Goal: Task Accomplishment & Management: Manage account settings

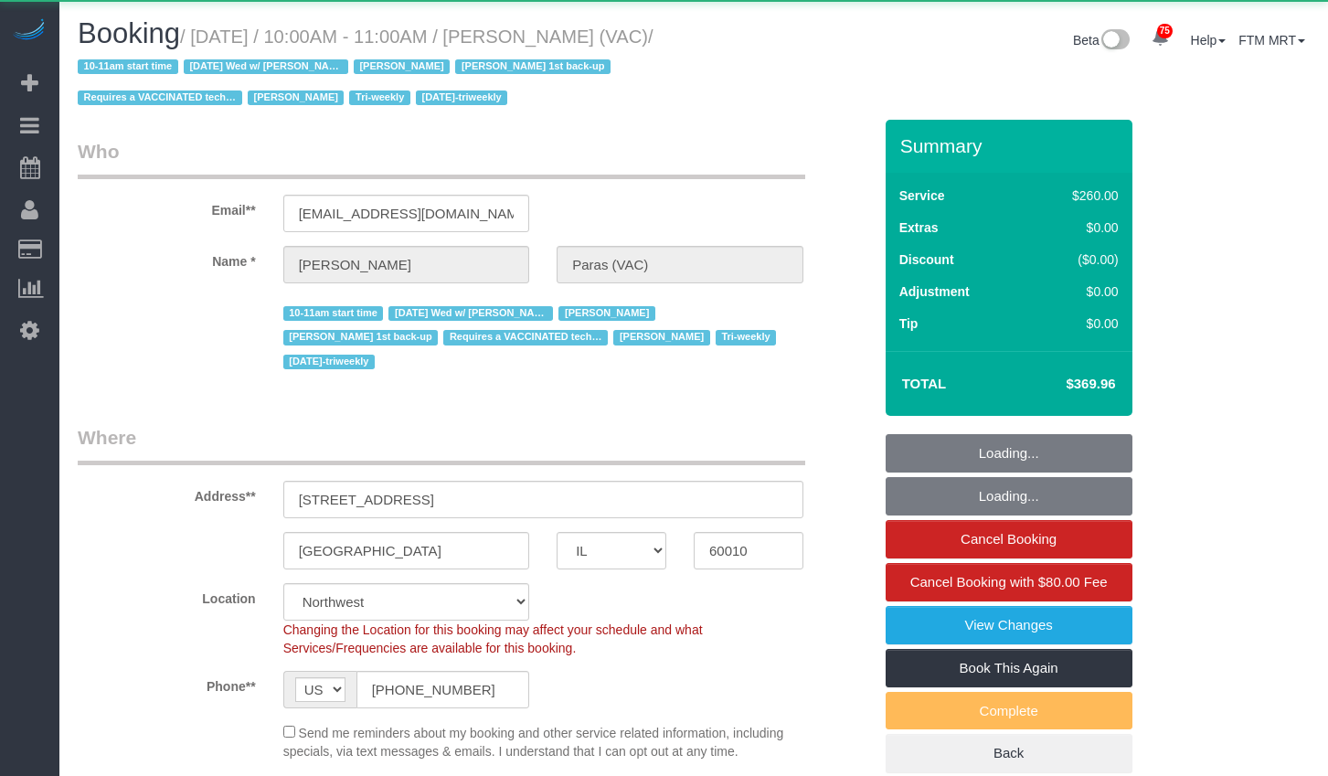
select select "IL"
select select "3"
select select "2"
select select "1"
select select "number:64"
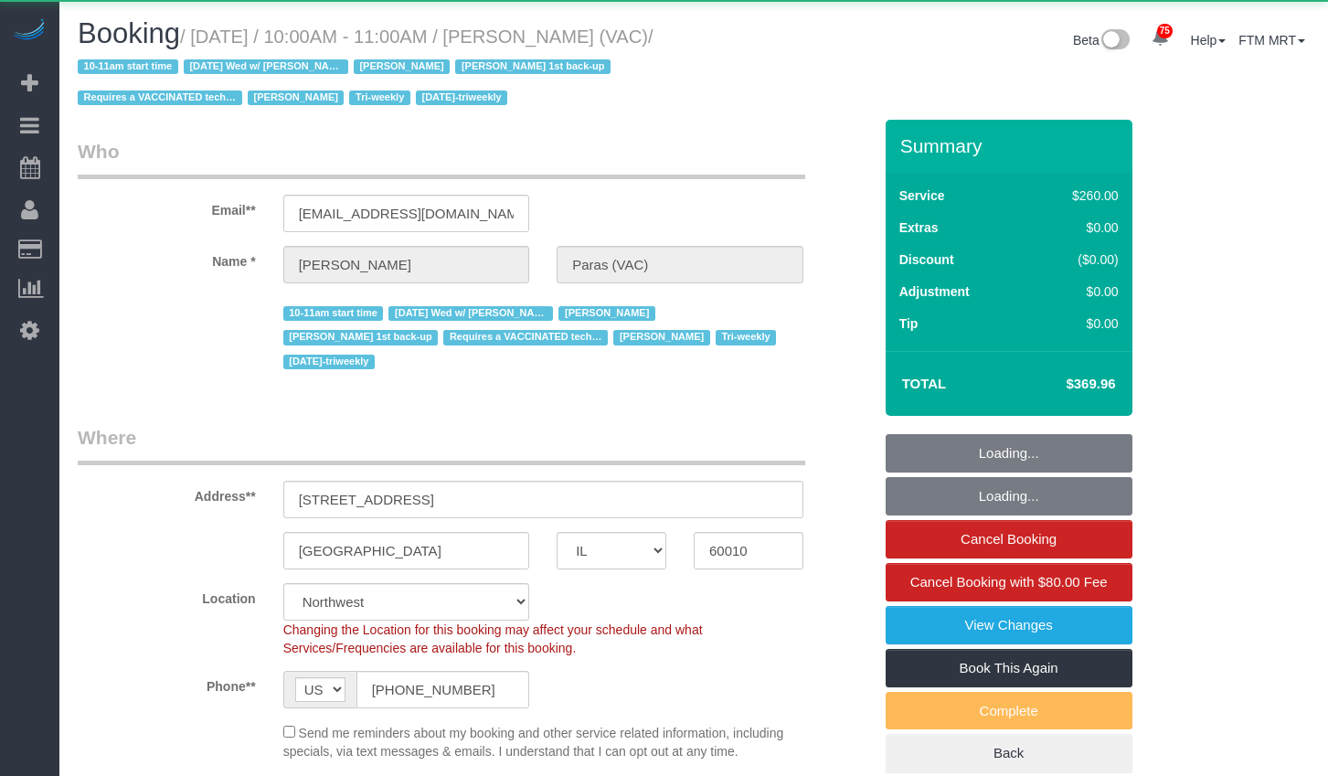
select select "number:139"
select select "number:104"
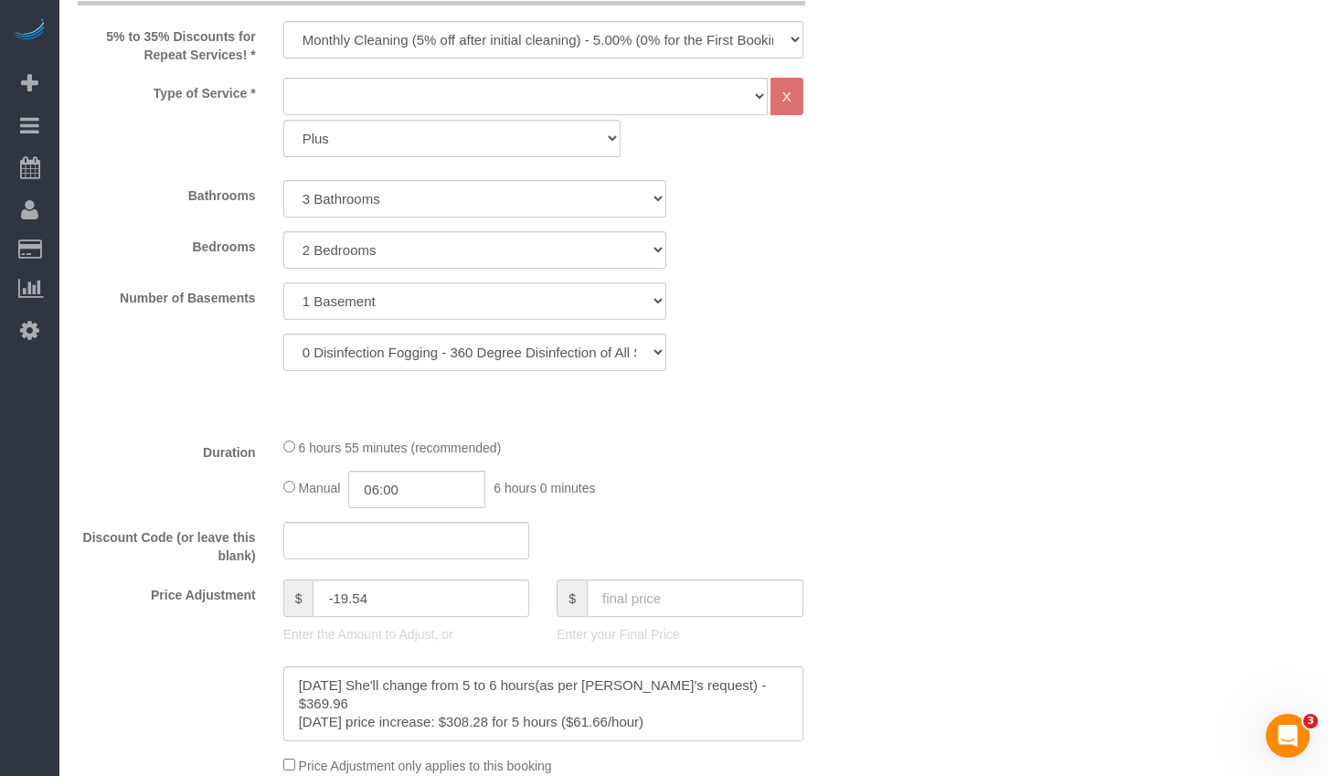
scroll to position [1505, 0]
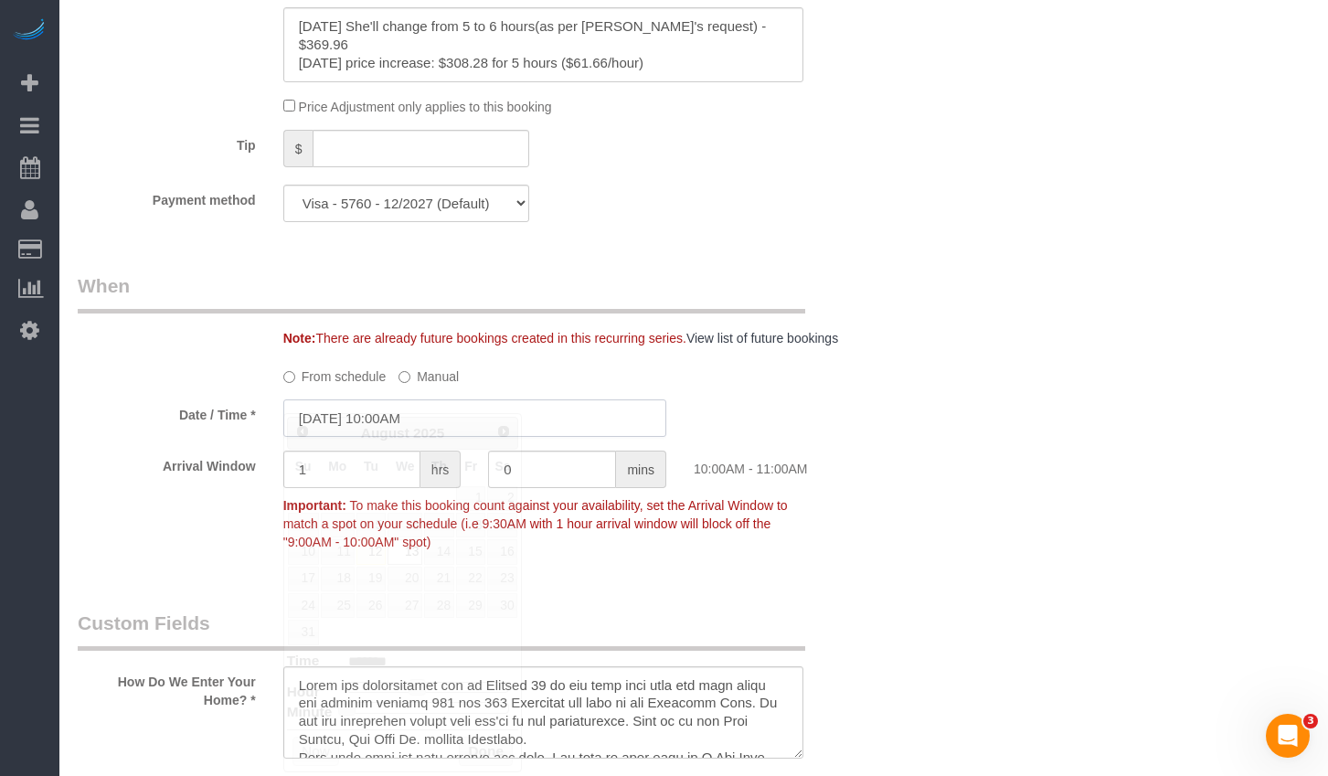
click at [495, 399] on input "[DATE] 10:00AM" at bounding box center [474, 417] width 383 height 37
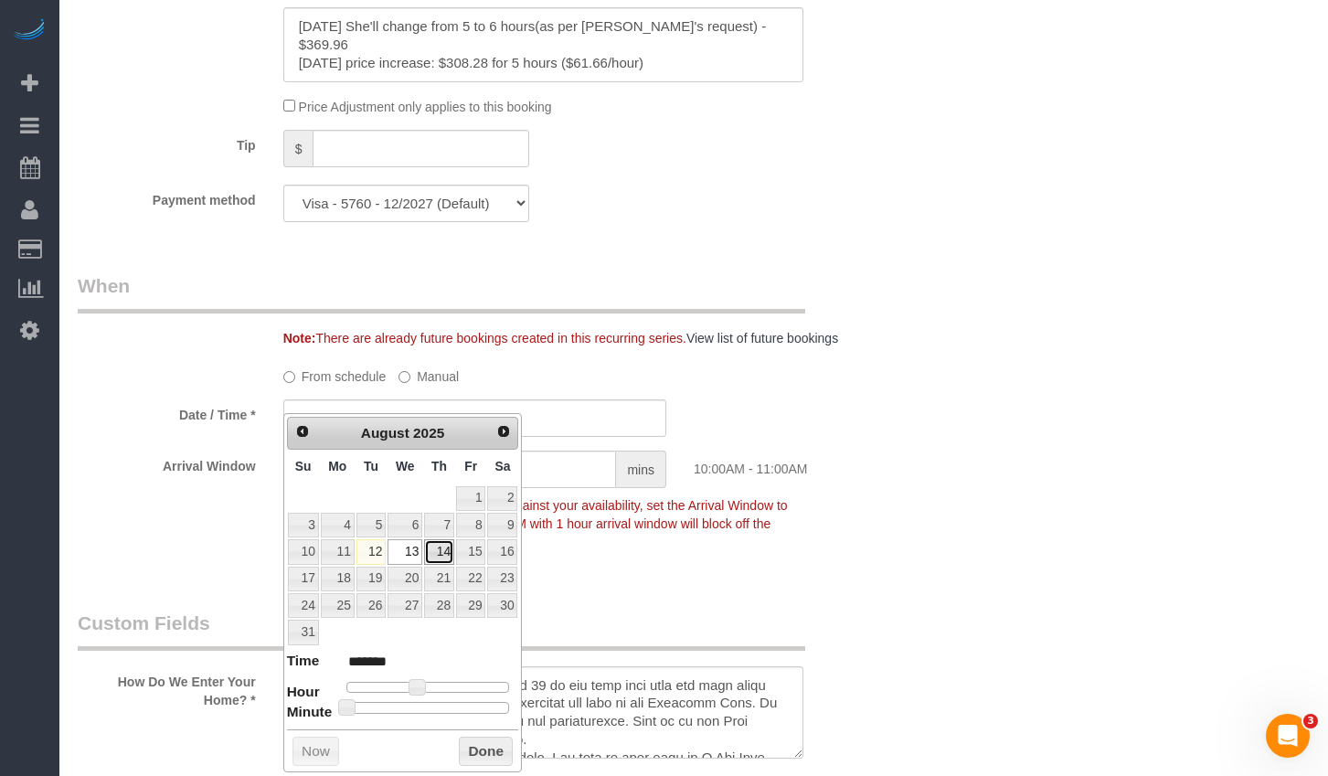
click at [441, 560] on link "14" at bounding box center [439, 551] width 30 height 25
type input "[DATE] 10:00AM"
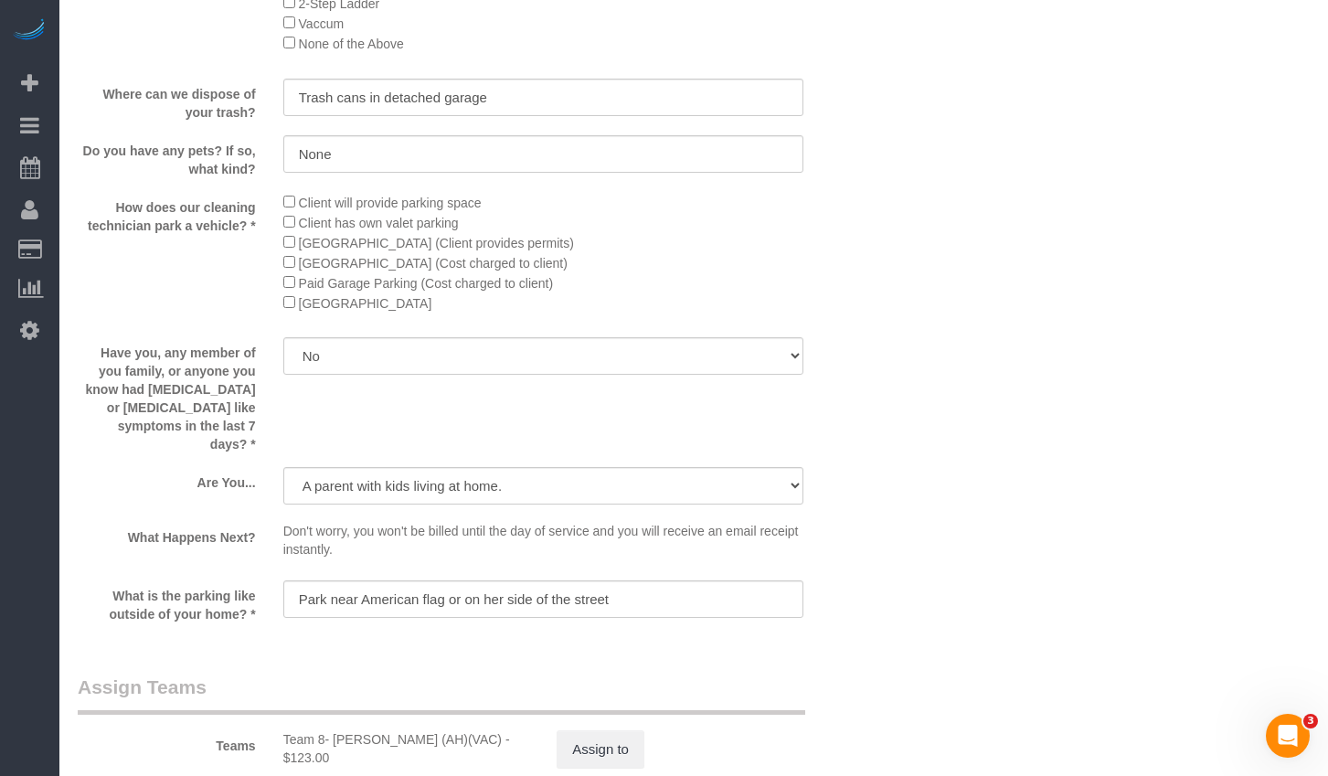
scroll to position [2735, 0]
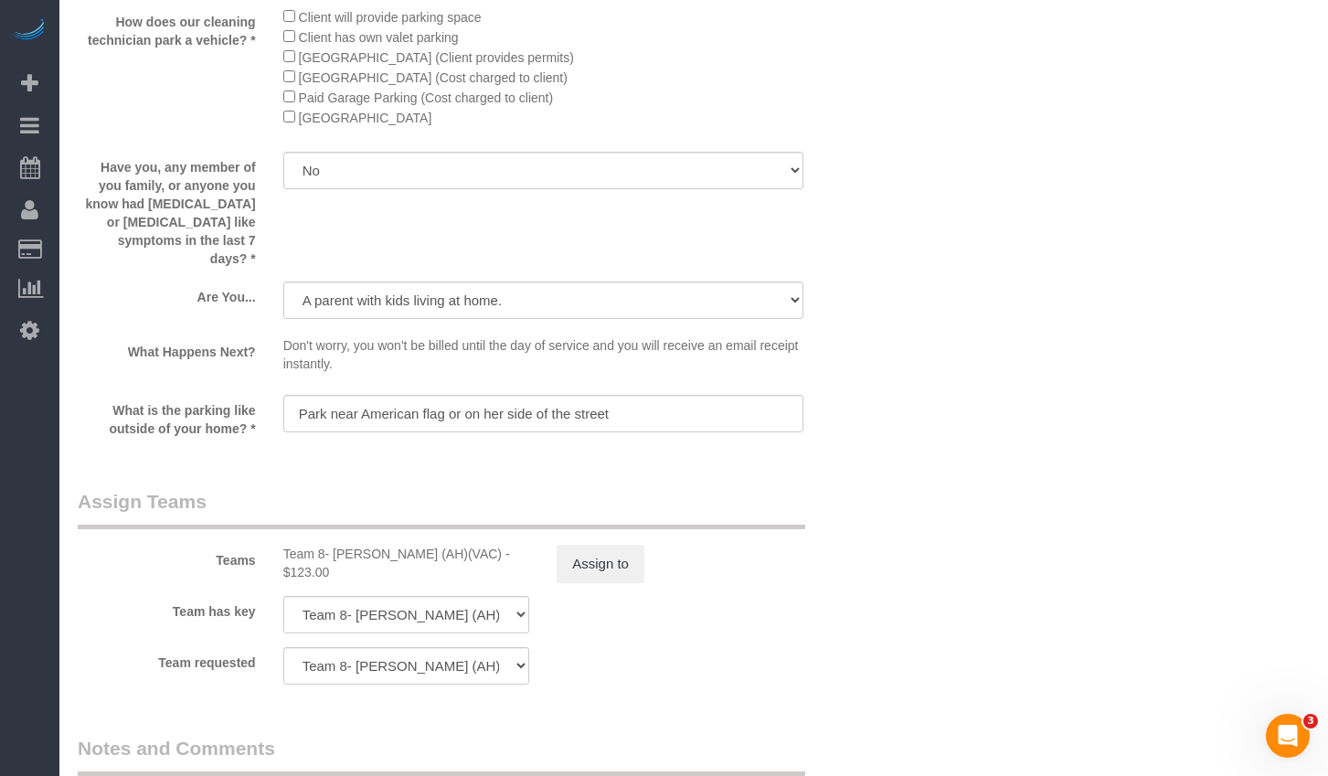
click at [623, 547] on sui-booking-teams "Teams Team 8- [PERSON_NAME] (AH)(VAC) - $123.00 Assign to Team has key Team 8- …" at bounding box center [475, 586] width 794 height 197
click at [623, 545] on button "Assign to" at bounding box center [601, 564] width 88 height 38
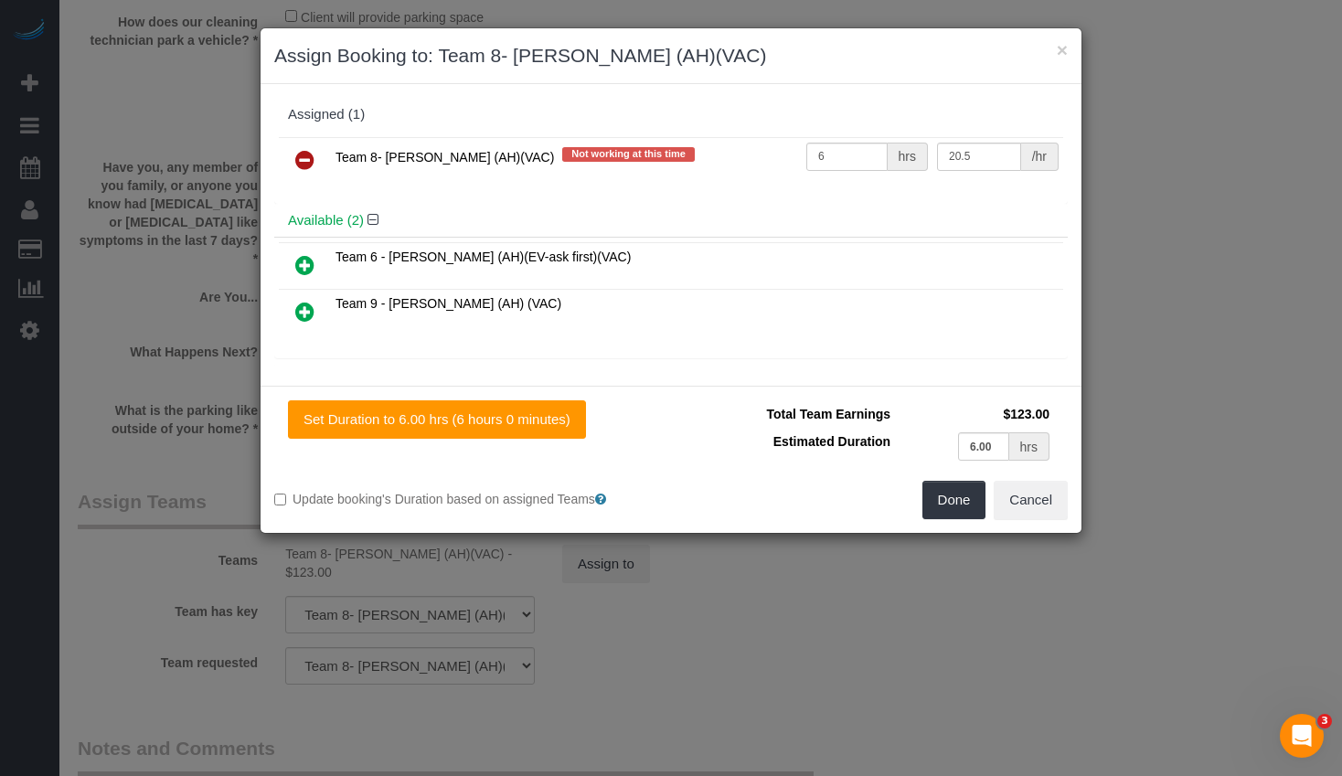
click at [296, 155] on icon at bounding box center [304, 160] width 19 height 22
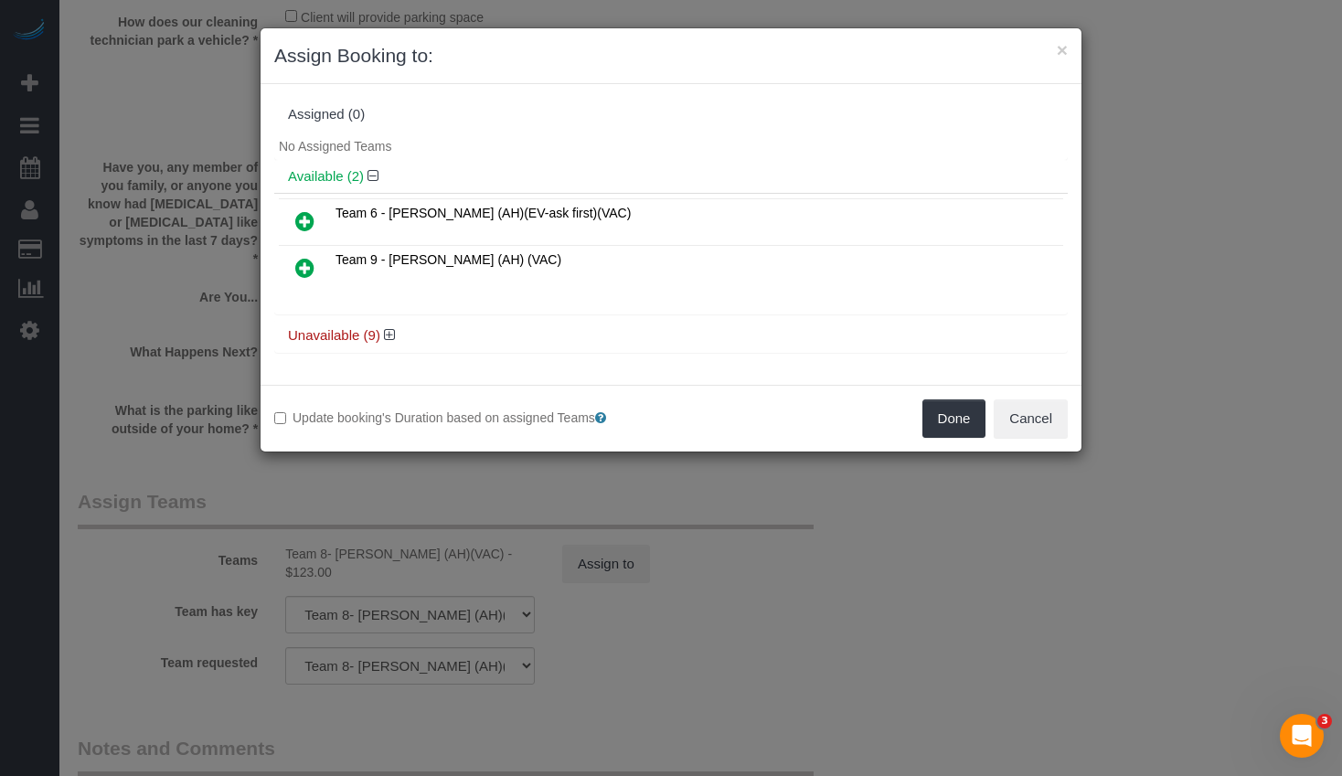
click at [303, 259] on icon at bounding box center [304, 268] width 19 height 22
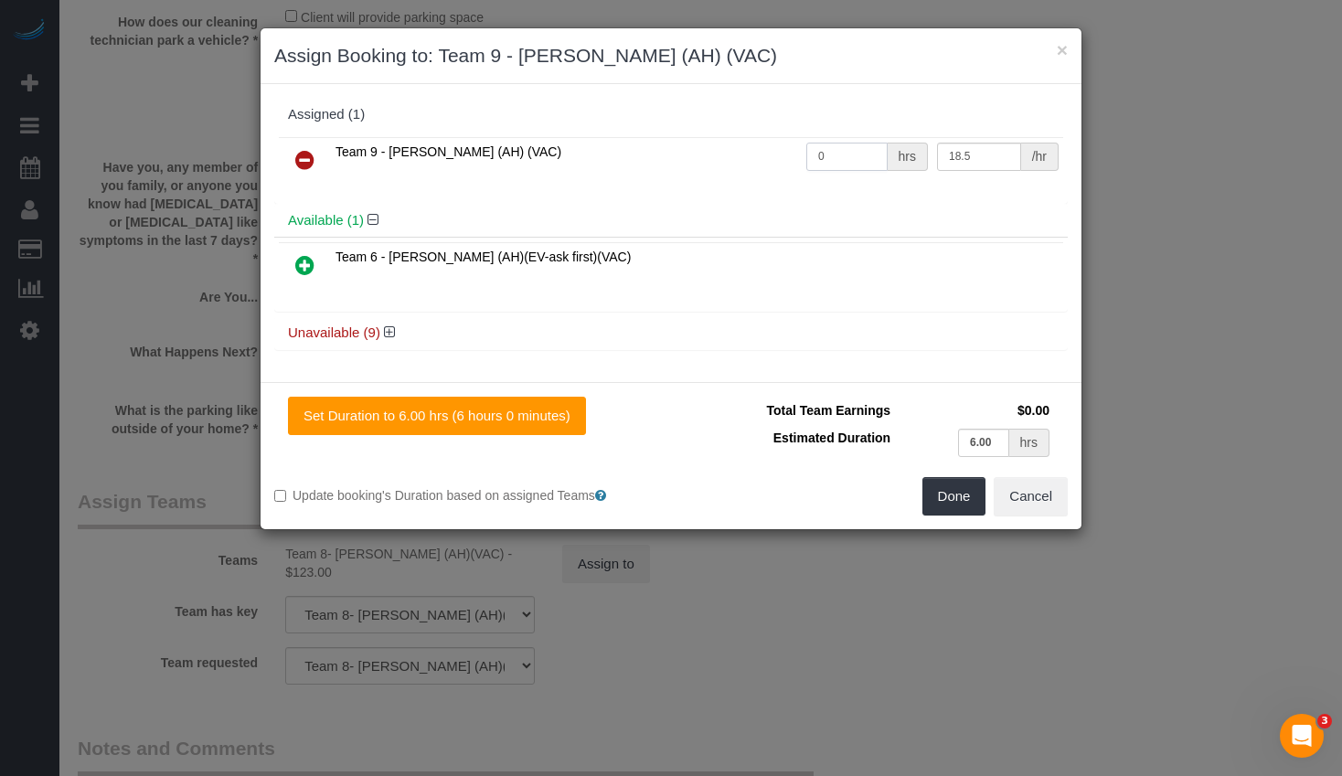
drag, startPoint x: 849, startPoint y: 160, endPoint x: 773, endPoint y: 148, distance: 76.8
click at [773, 148] on tr "Team 9 - [PERSON_NAME] (AH) (VAC) 0 hrs 18.5 /hr" at bounding box center [671, 160] width 784 height 47
type input "6"
click at [935, 492] on button "Done" at bounding box center [954, 496] width 64 height 38
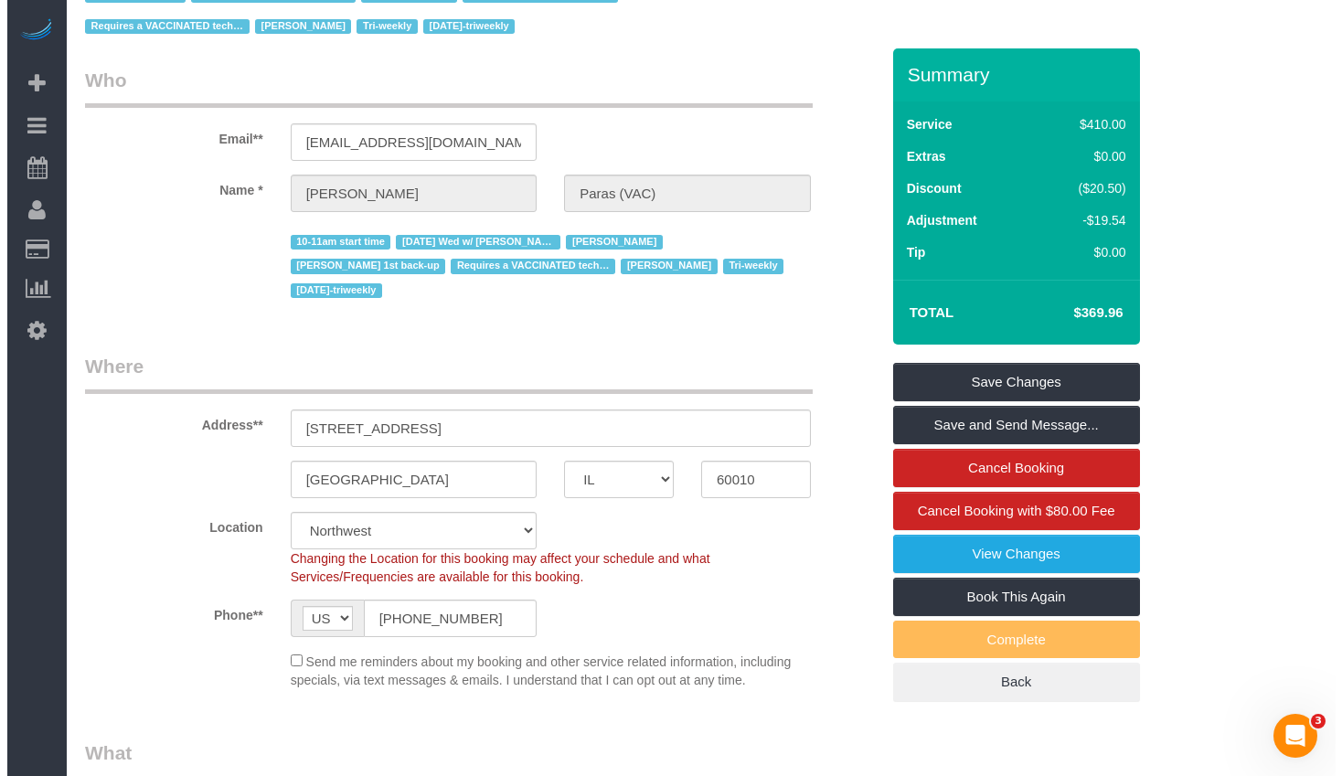
scroll to position [0, 0]
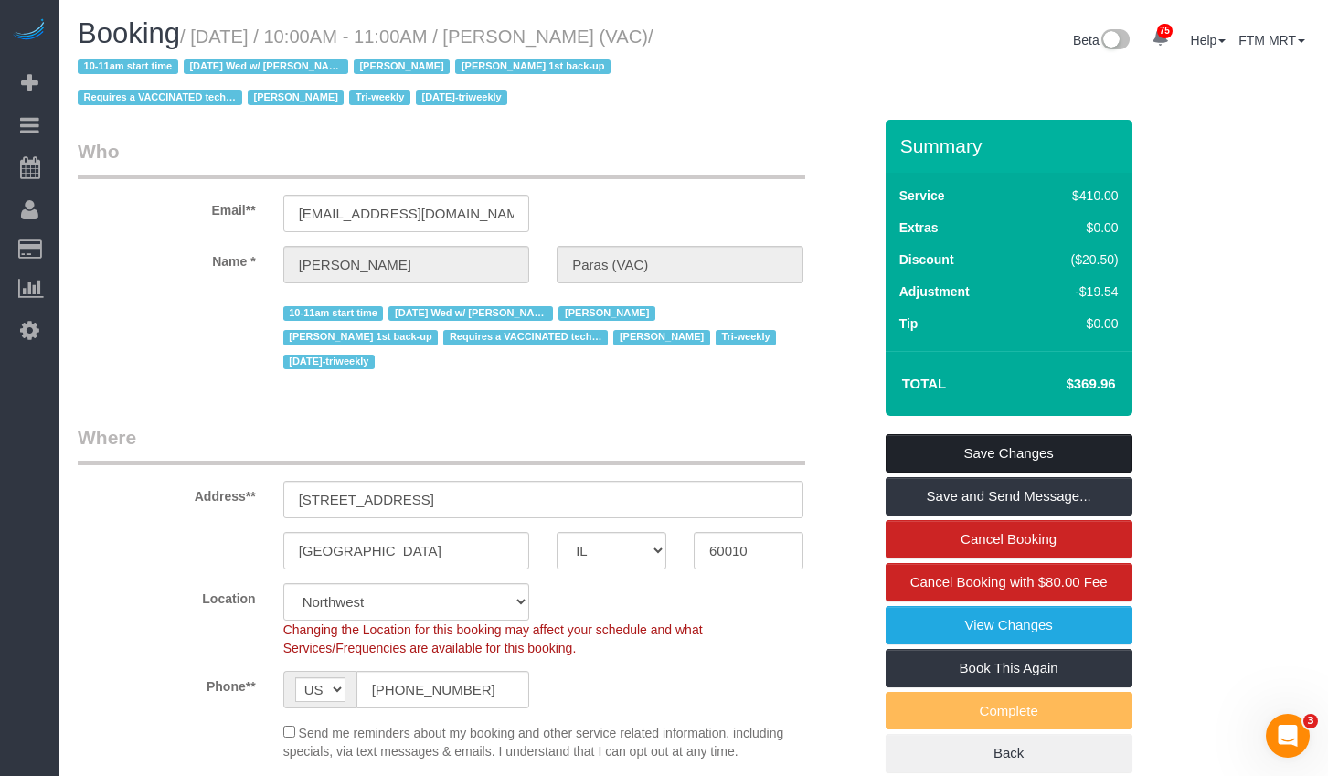
click at [988, 444] on link "Save Changes" at bounding box center [1009, 453] width 247 height 38
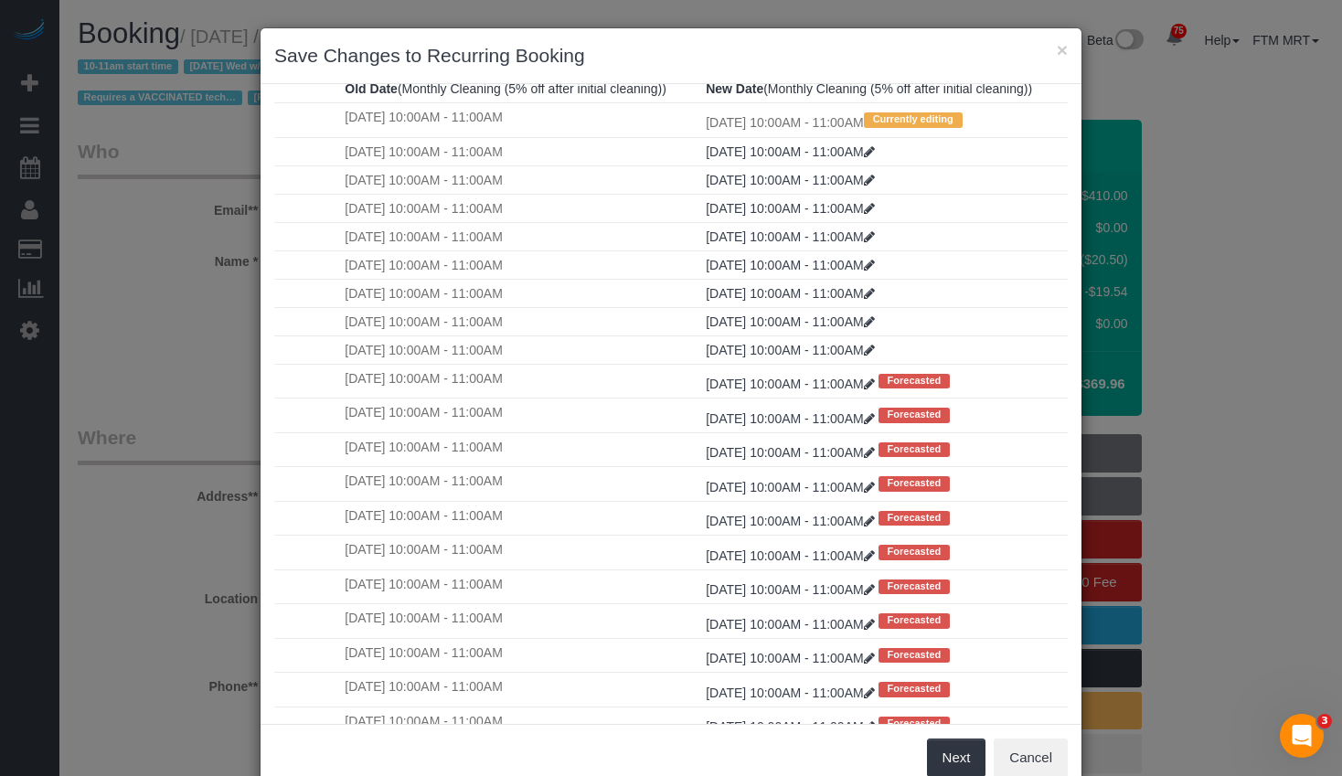
scroll to position [298, 0]
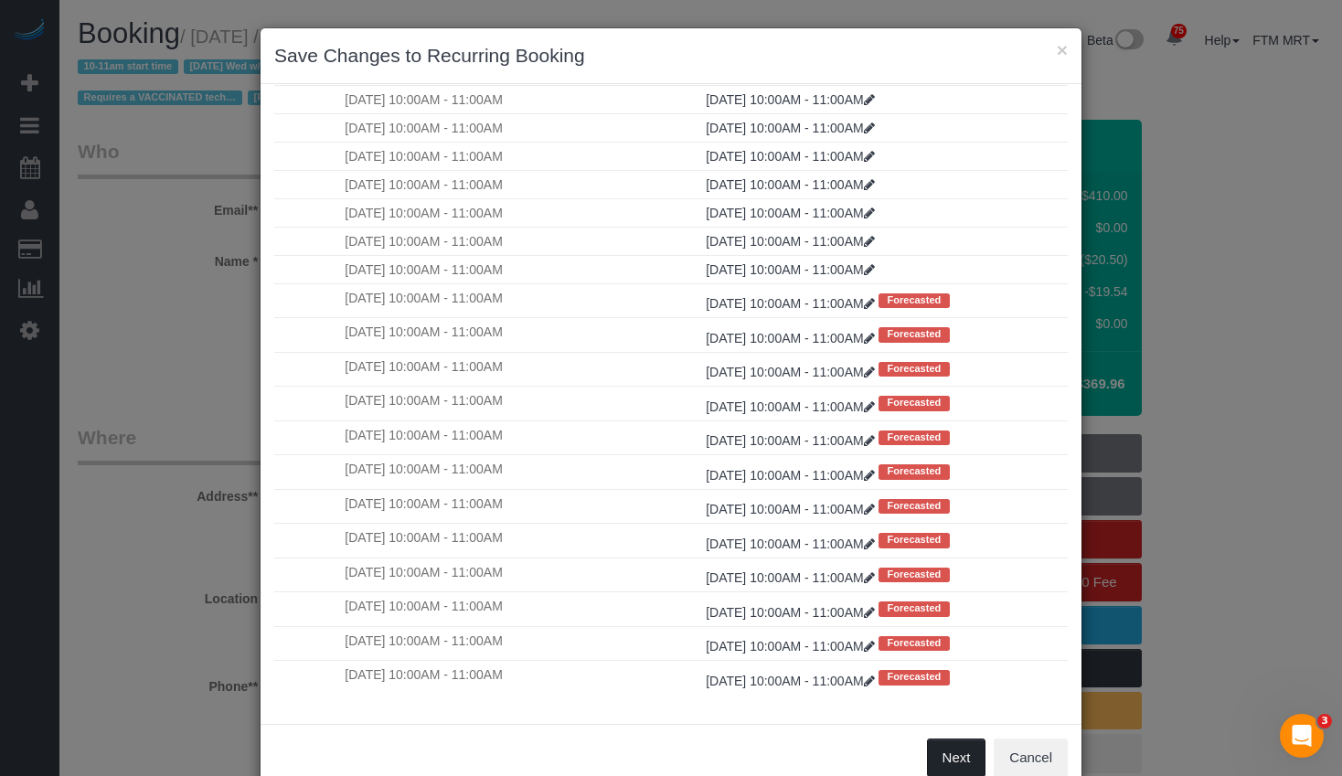
click at [945, 746] on button "Next" at bounding box center [956, 758] width 59 height 38
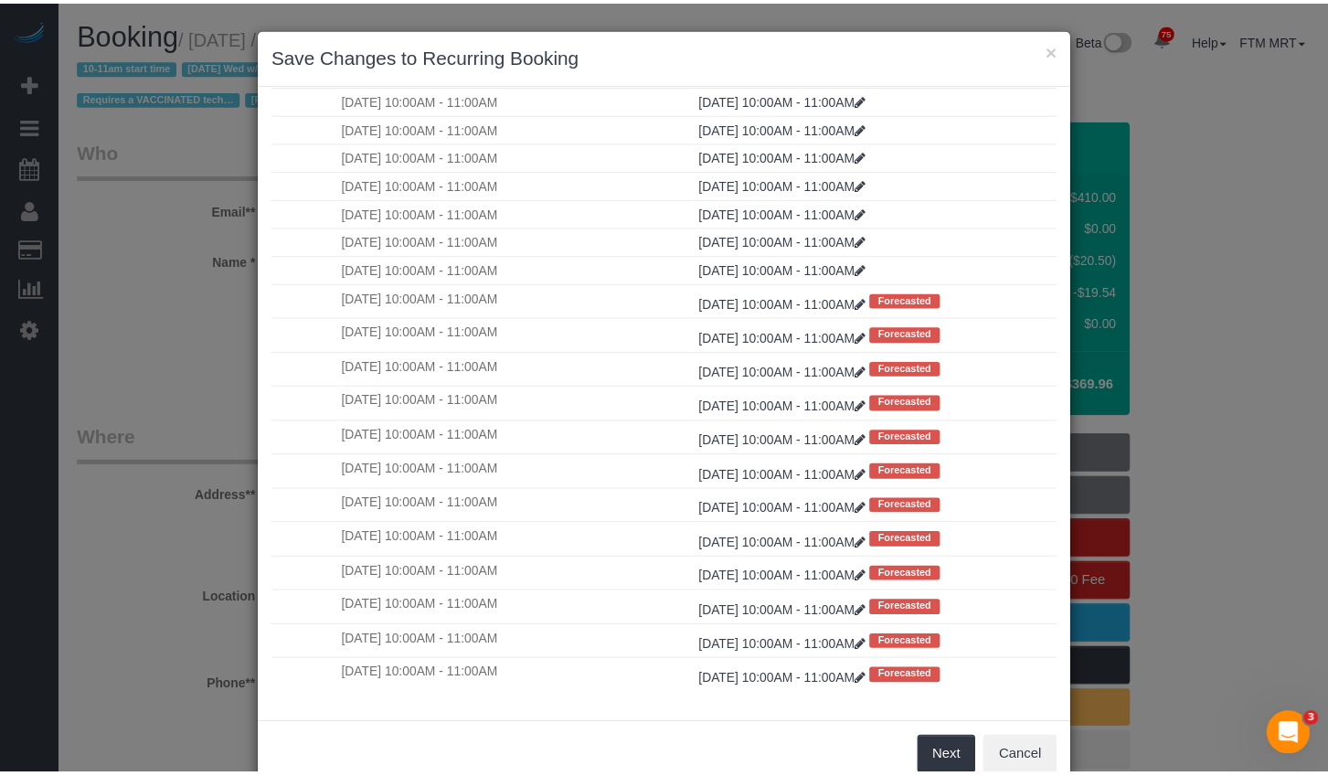
scroll to position [0, 0]
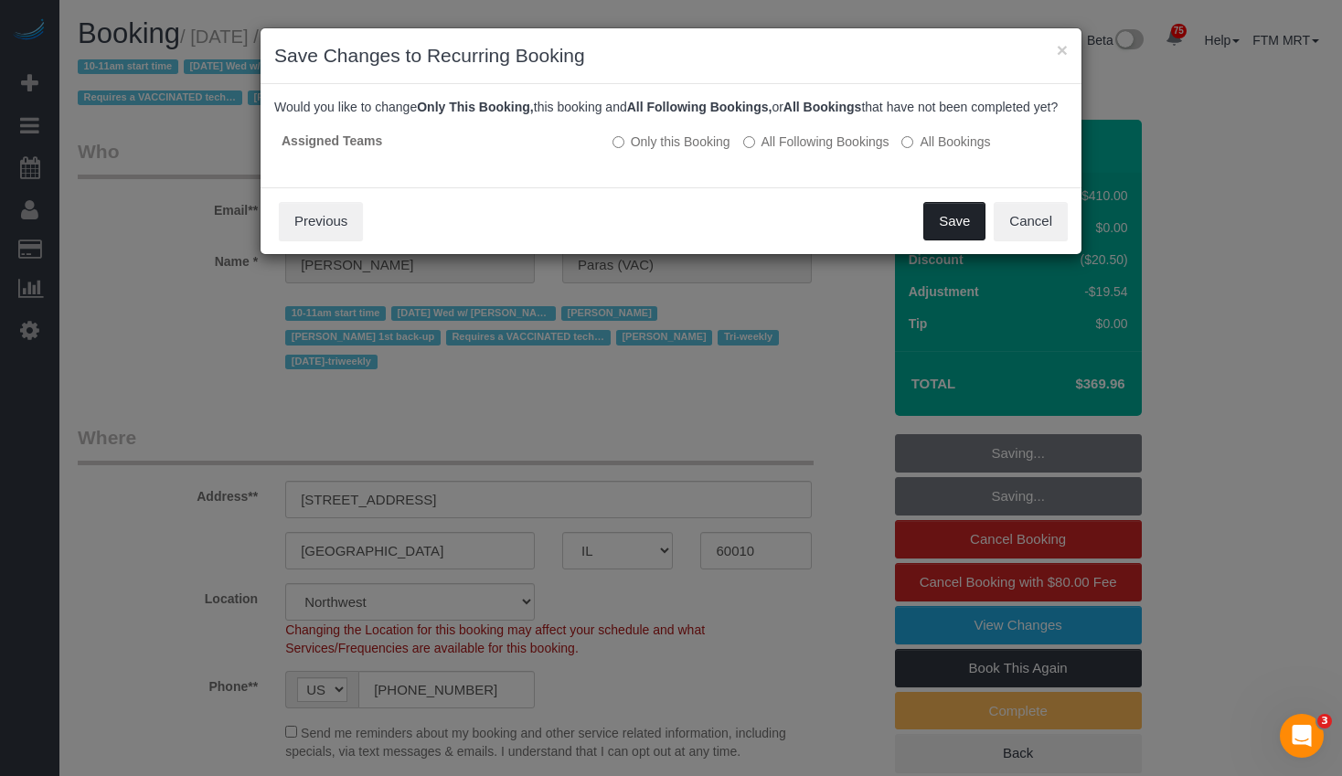
click at [956, 237] on button "Save" at bounding box center [954, 221] width 62 height 38
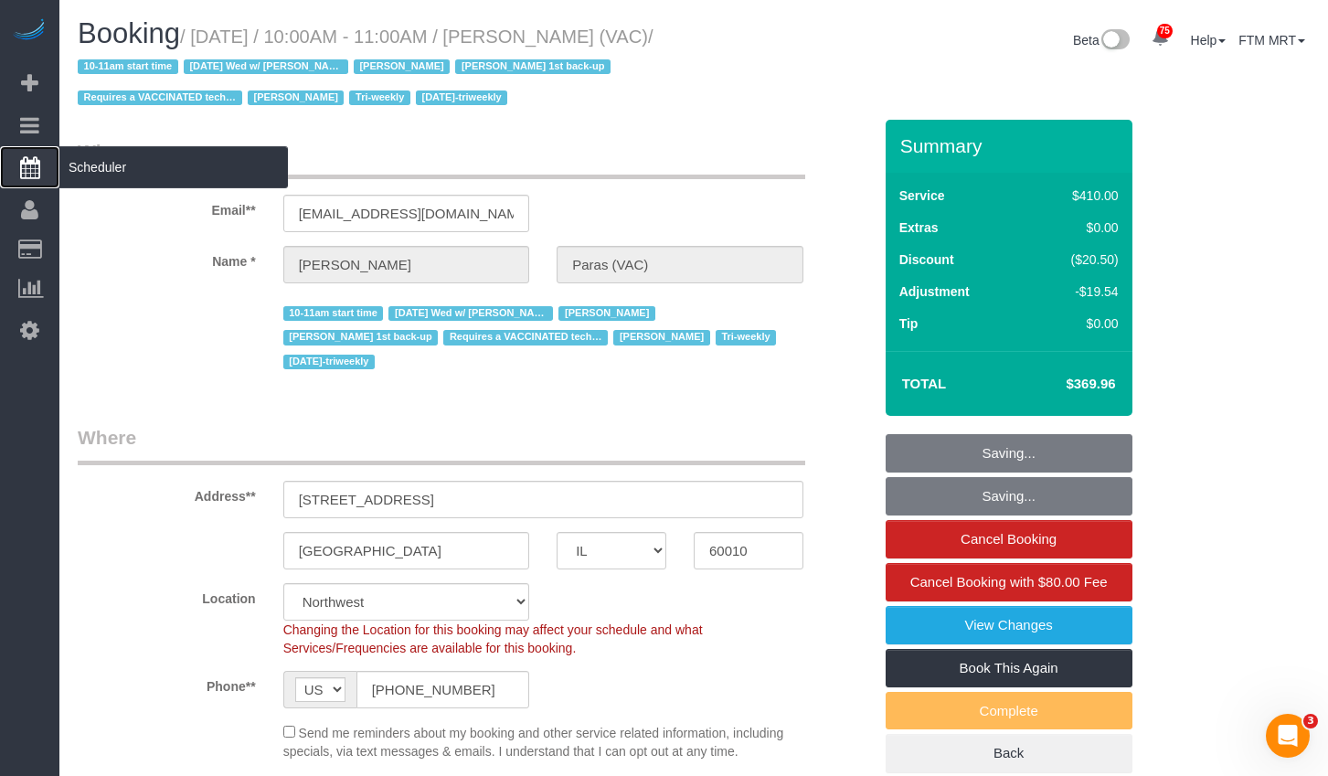
click at [101, 171] on span "Scheduler" at bounding box center [173, 167] width 229 height 42
